Goal: Task Accomplishment & Management: Manage account settings

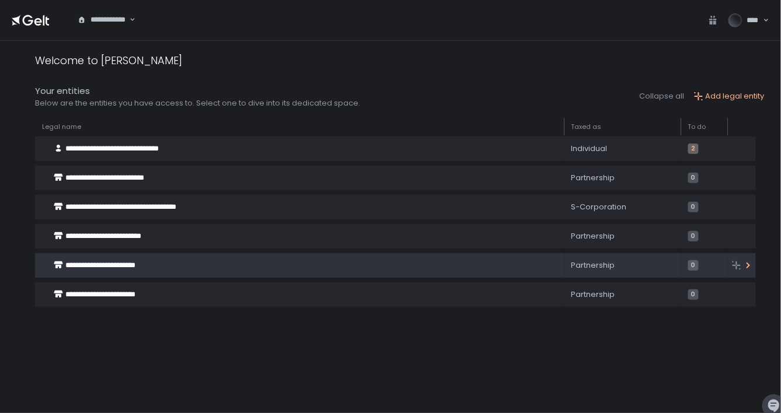
click at [78, 267] on span "**********" at bounding box center [100, 266] width 70 height 8
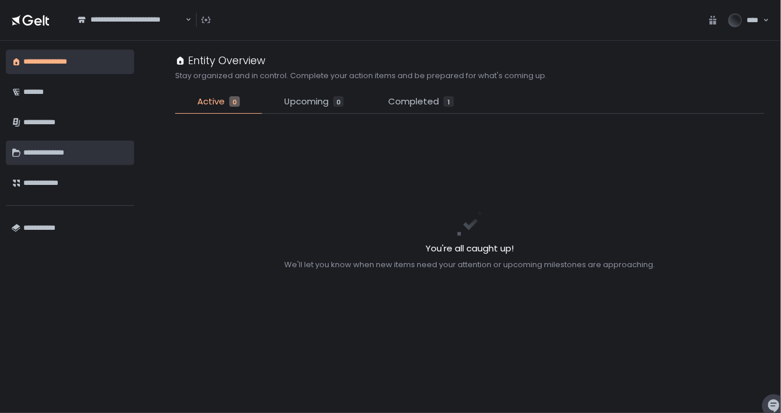
click at [40, 158] on div "**********" at bounding box center [75, 153] width 105 height 20
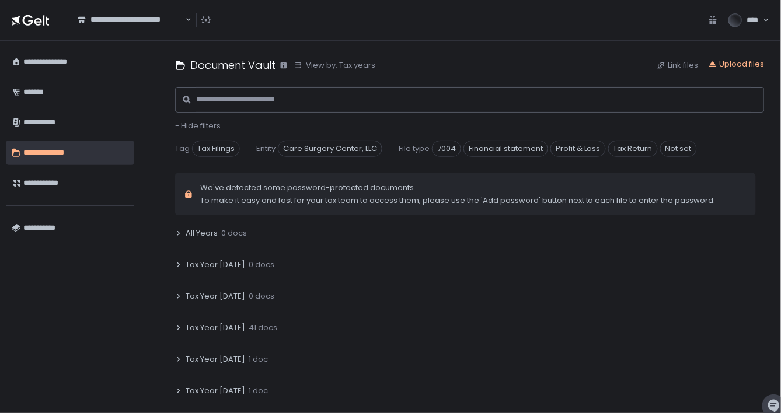
click at [236, 327] on span "Tax Year [DATE]" at bounding box center [216, 328] width 60 height 11
